Goal: Complete application form

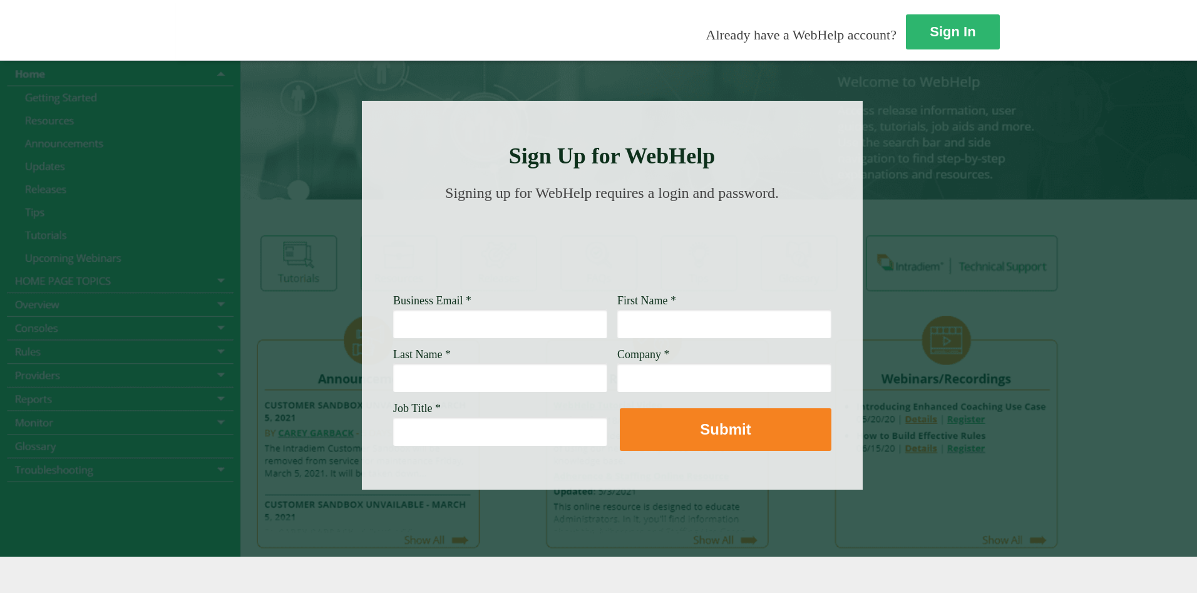
click at [393, 322] on input "Business Email *" at bounding box center [500, 323] width 214 height 29
type input "[PERSON_NAME][EMAIL_ADDRESS][PERSON_NAME][DOMAIN_NAME]"
type input "[PERSON_NAME]"
type input "[PERSON_NAME] Fargo"
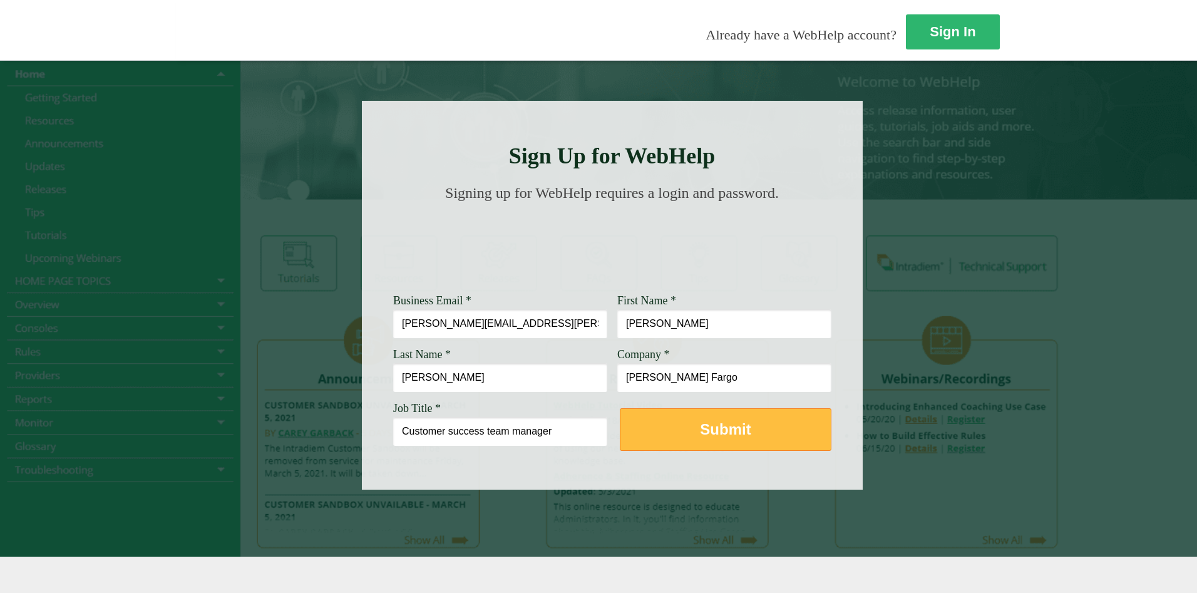
type input "Customer success team manager"
click at [620, 432] on button "Submit" at bounding box center [726, 429] width 212 height 43
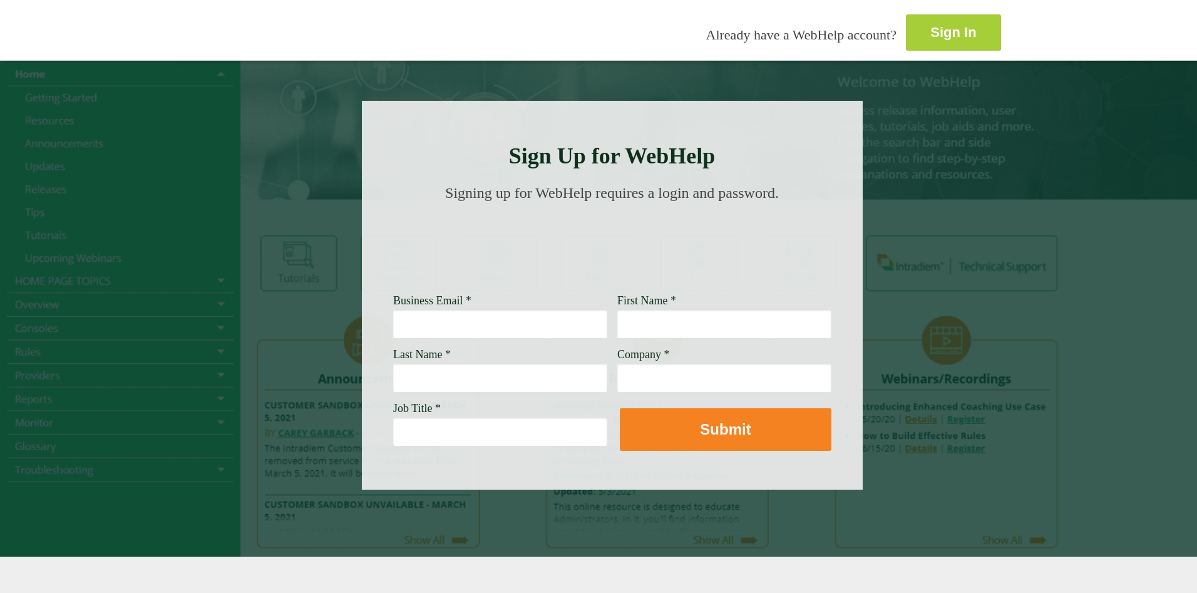
click at [906, 34] on link "Sign In" at bounding box center [953, 32] width 95 height 36
